Goal: Find specific page/section: Find specific page/section

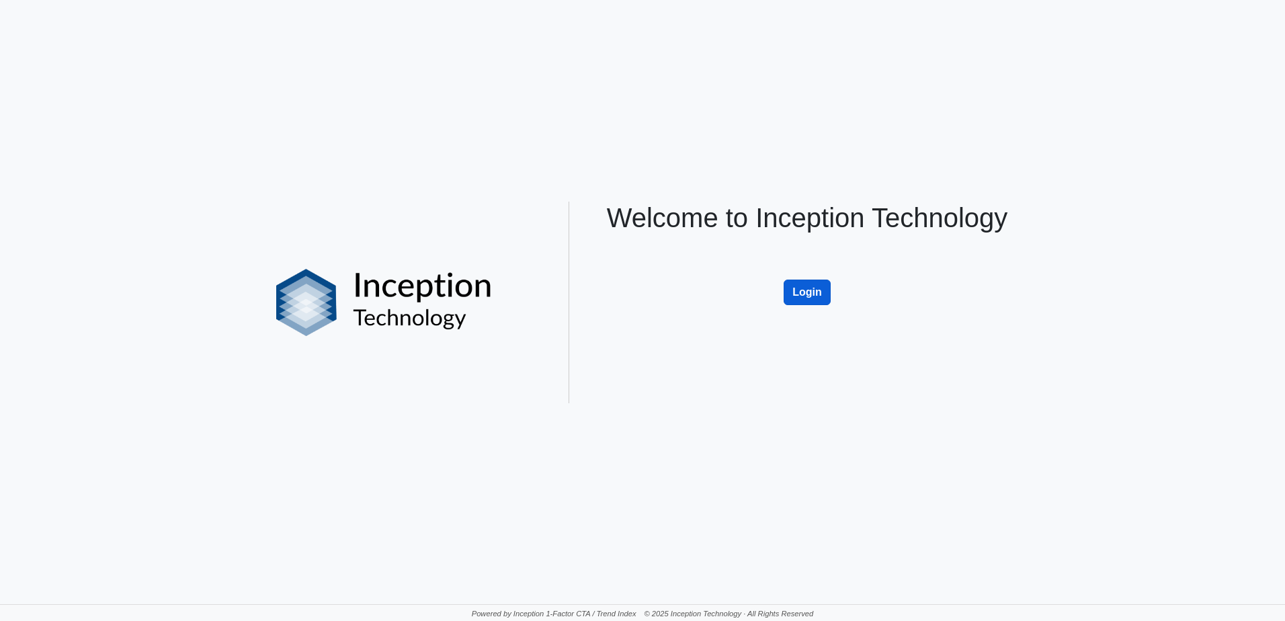
click at [798, 296] on button "Login" at bounding box center [807, 293] width 47 height 26
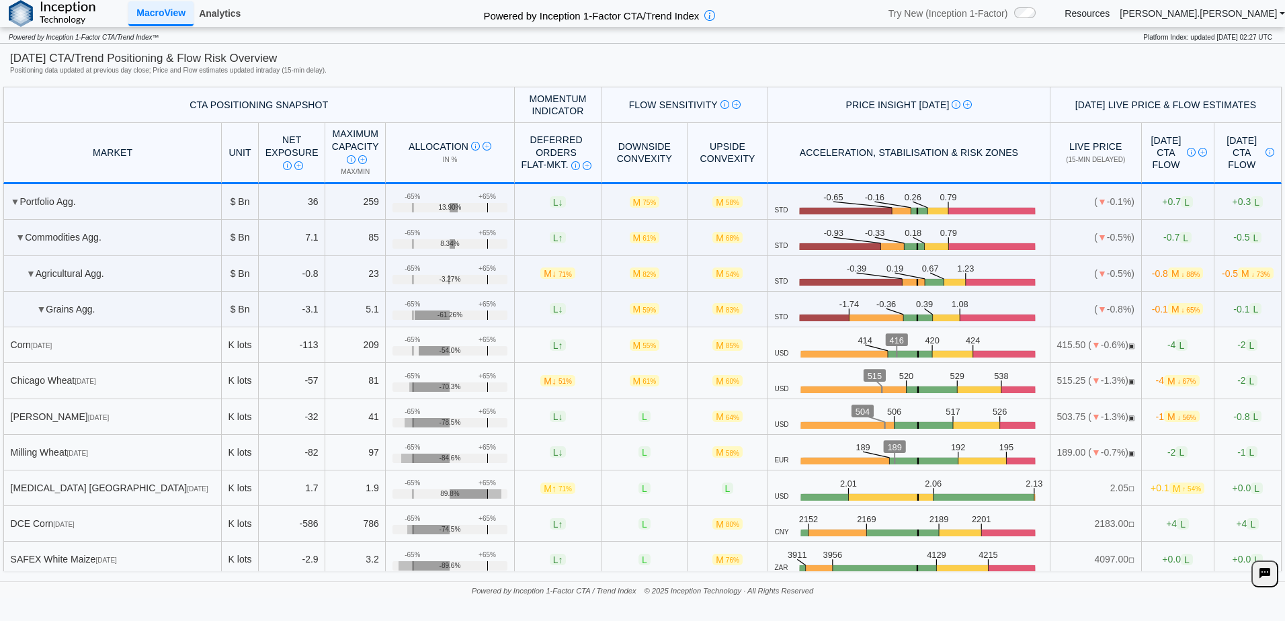
click at [206, 16] on link "Analytics" at bounding box center [220, 13] width 52 height 23
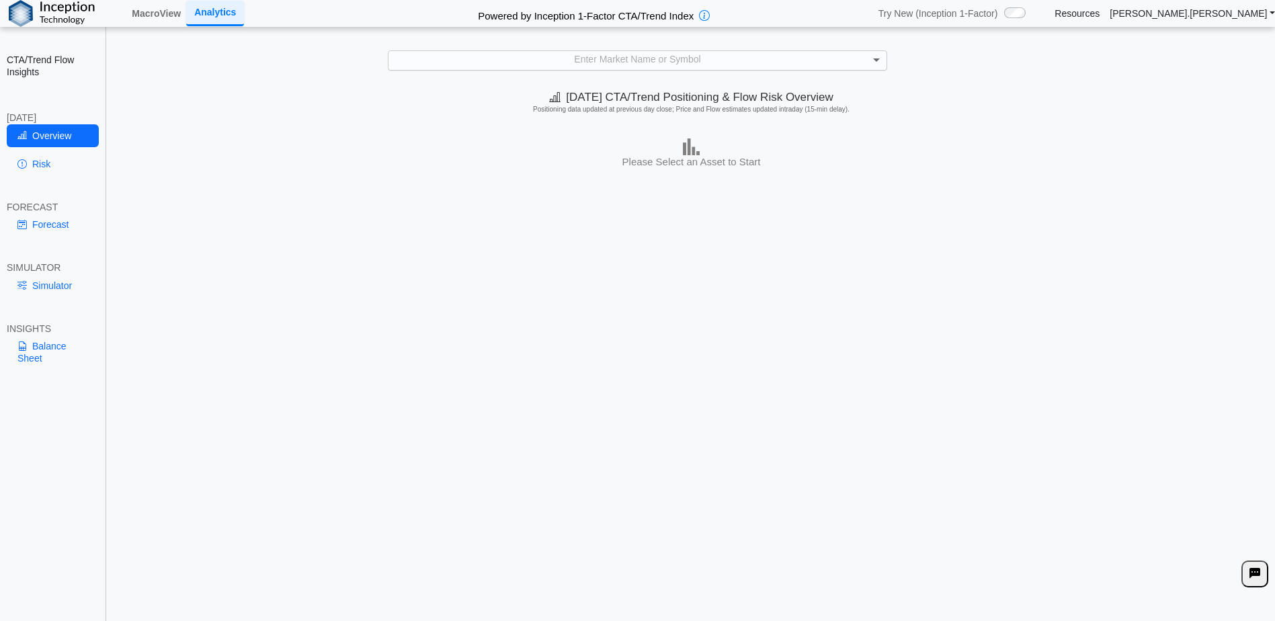
click at [870, 62] on span at bounding box center [878, 60] width 17 height 19
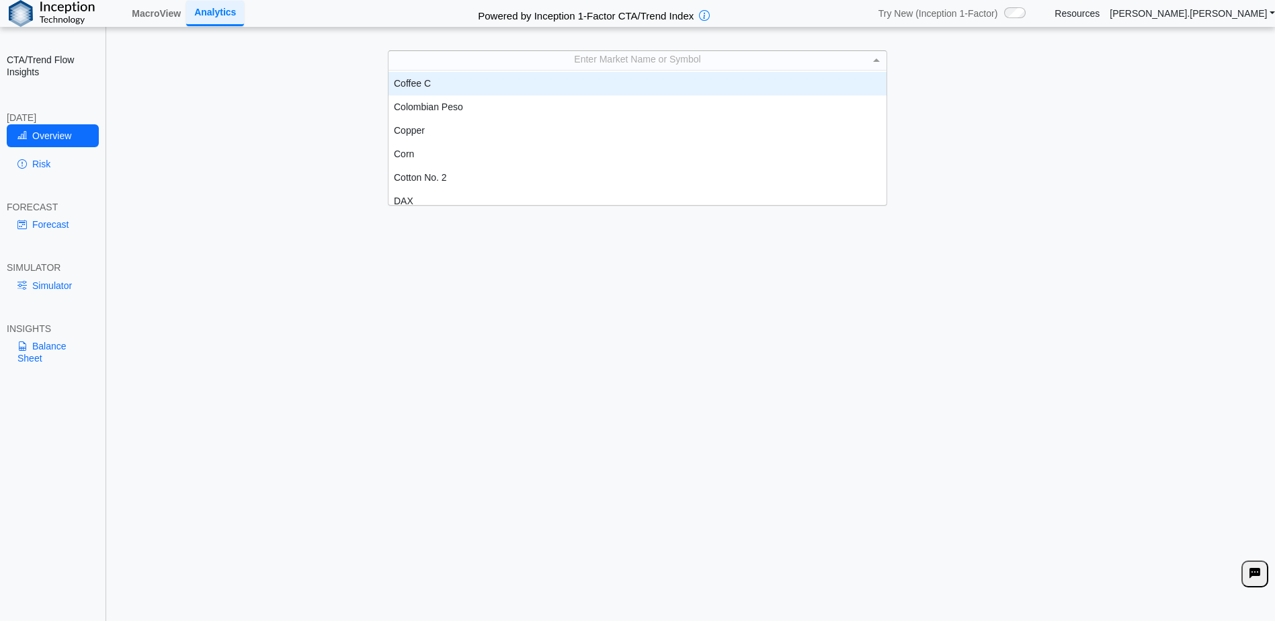
scroll to position [538, 0]
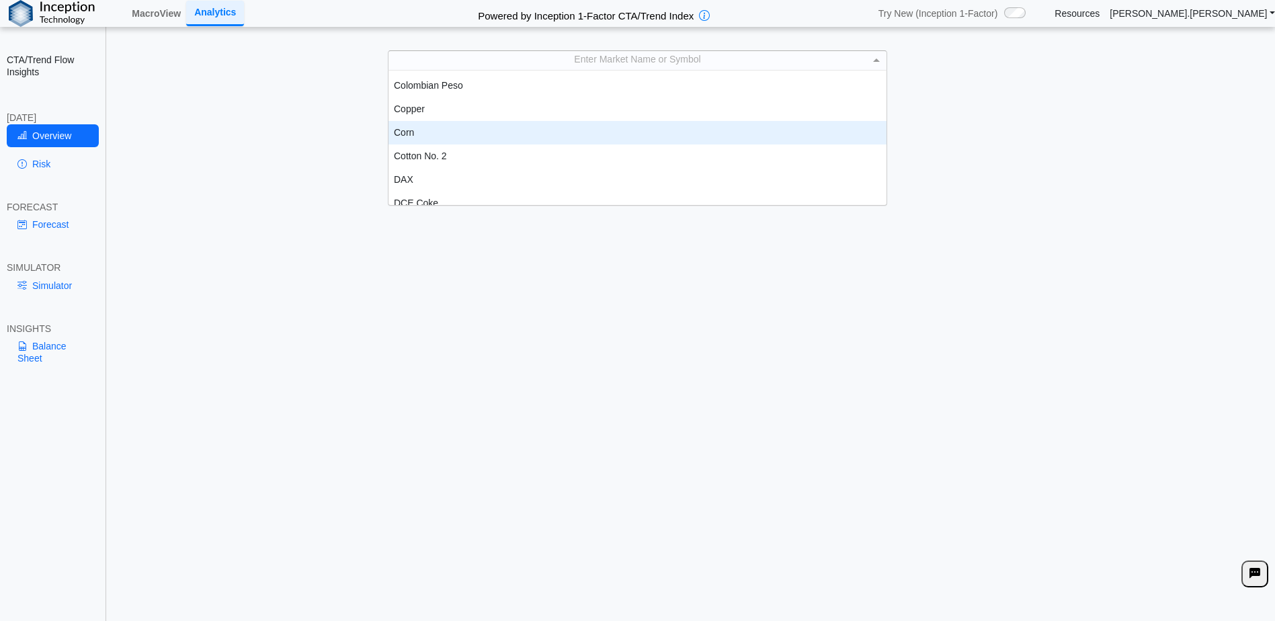
click at [438, 132] on div "Corn" at bounding box center [638, 133] width 498 height 24
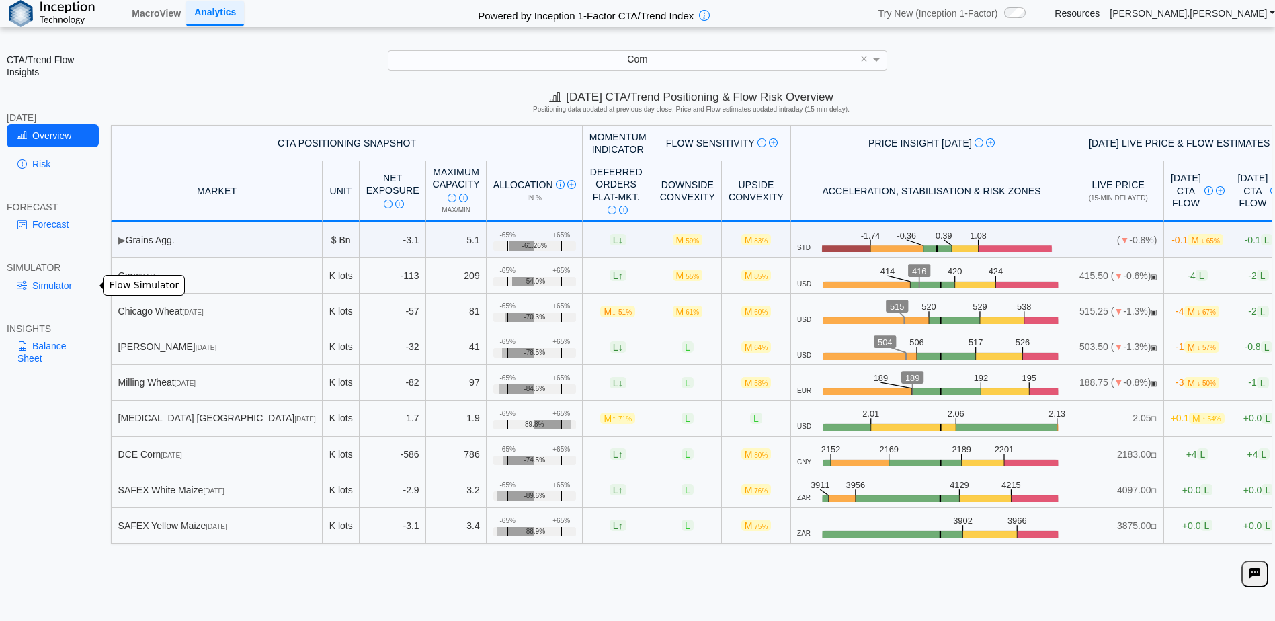
click at [62, 282] on link "Simulator" at bounding box center [53, 285] width 92 height 23
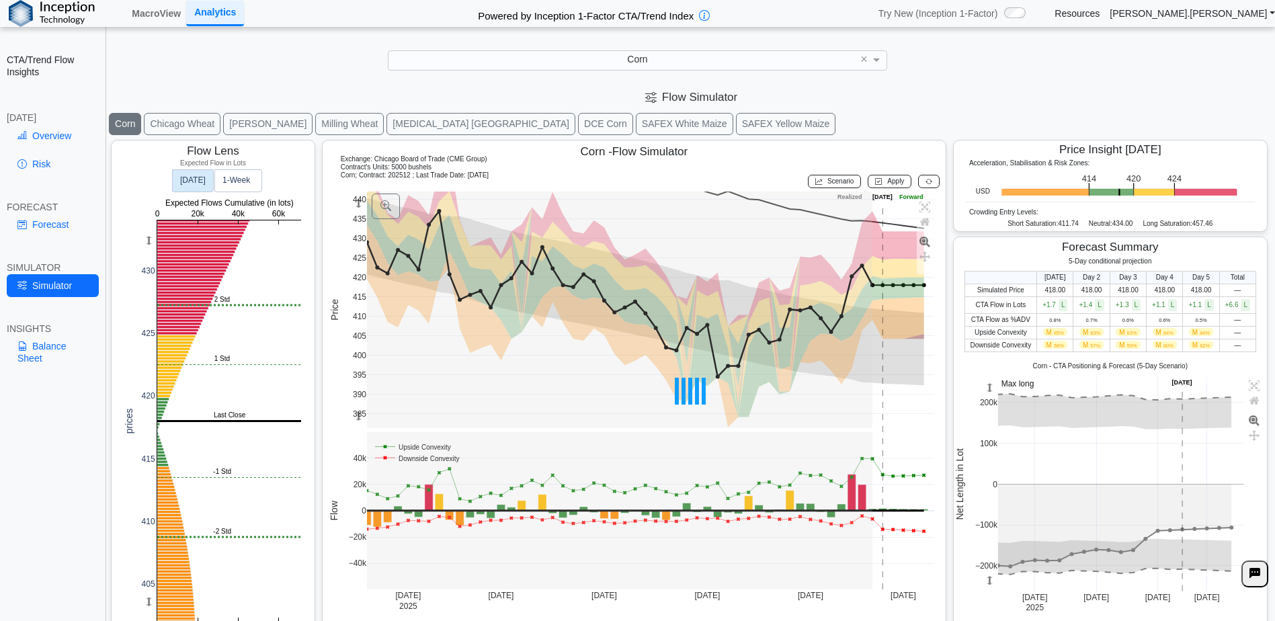
scroll to position [22, 0]
